Goal: Obtain resource: Download file/media

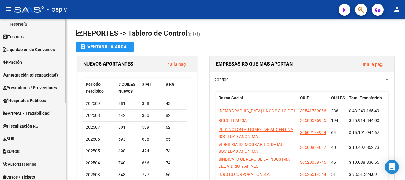
scroll to position [147, 0]
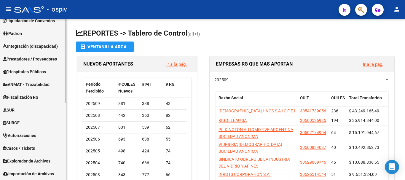
click at [29, 161] on span "Explorador de Archivos" at bounding box center [26, 161] width 47 height 7
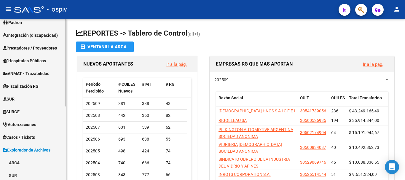
scroll to position [88, 0]
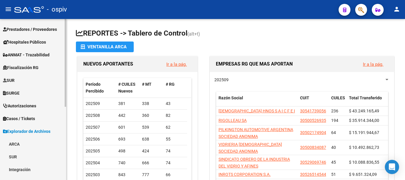
click at [21, 145] on link "ARCA" at bounding box center [33, 144] width 66 height 13
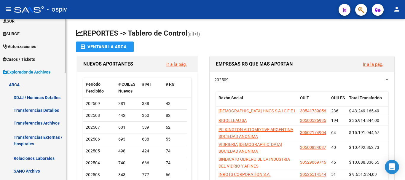
scroll to position [177, 0]
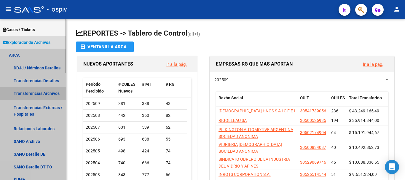
click at [40, 95] on link "Transferencias Archivos" at bounding box center [33, 93] width 66 height 13
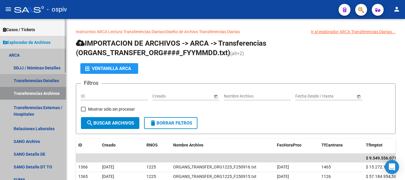
click at [25, 80] on link "Transferencias Detalles" at bounding box center [33, 80] width 66 height 13
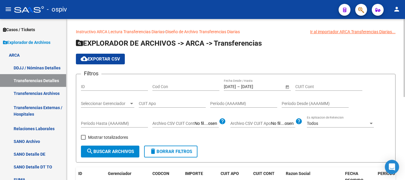
click at [259, 85] on input "[DATE]" at bounding box center [255, 86] width 29 height 5
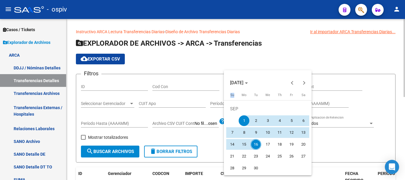
click at [259, 85] on div "[DATE]" at bounding box center [267, 83] width 85 height 12
click at [255, 144] on span "16" at bounding box center [255, 144] width 11 height 11
type input "[DATE]"
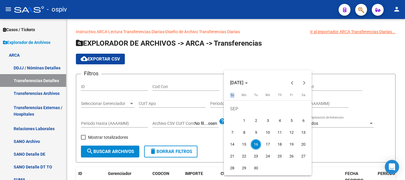
click at [255, 144] on span "16" at bounding box center [255, 144] width 11 height 11
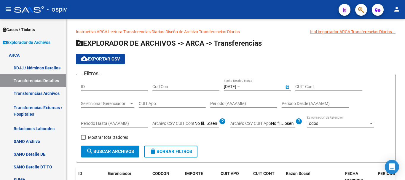
type input "[DATE]"
click at [118, 151] on span "search Buscar Archivos" at bounding box center [110, 151] width 48 height 5
click at [108, 60] on span "cloud_download Exportar CSV" at bounding box center [100, 58] width 39 height 5
